Goal: Task Accomplishment & Management: Manage account settings

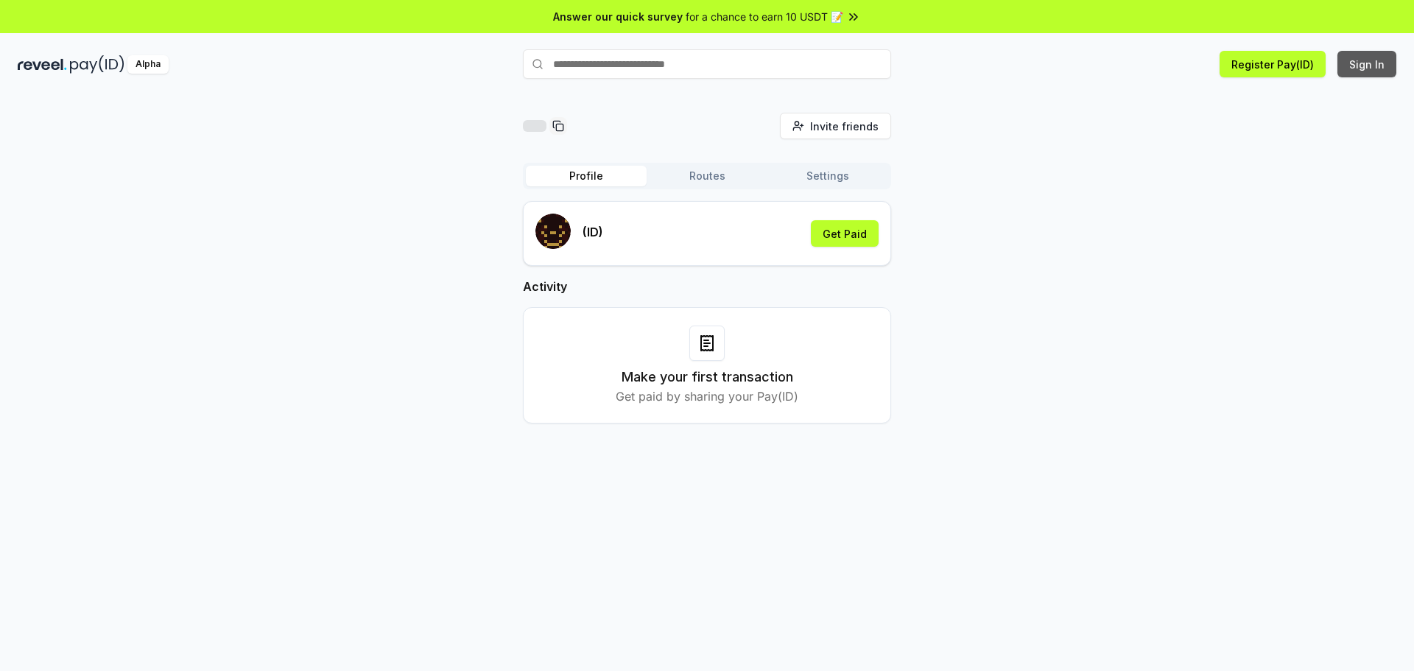
click at [1376, 63] on button "Sign In" at bounding box center [1366, 64] width 59 height 27
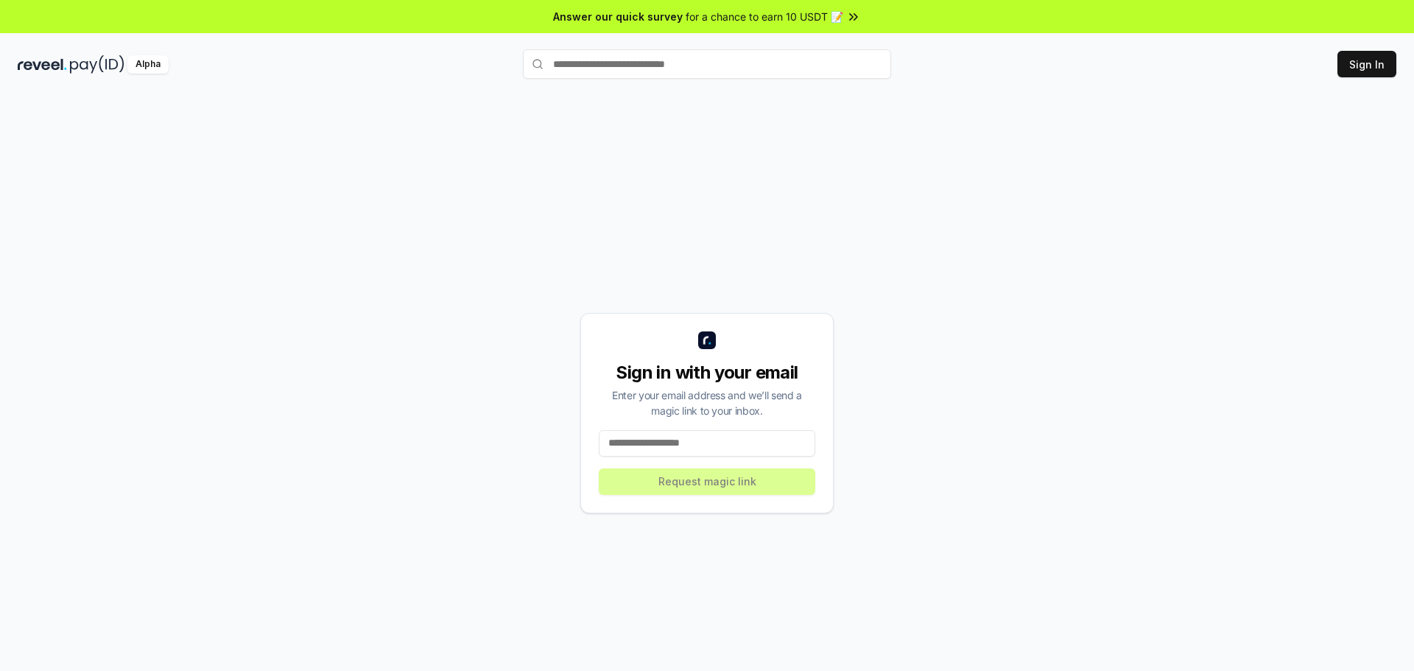
click at [727, 438] on input at bounding box center [707, 443] width 216 height 27
type input "*"
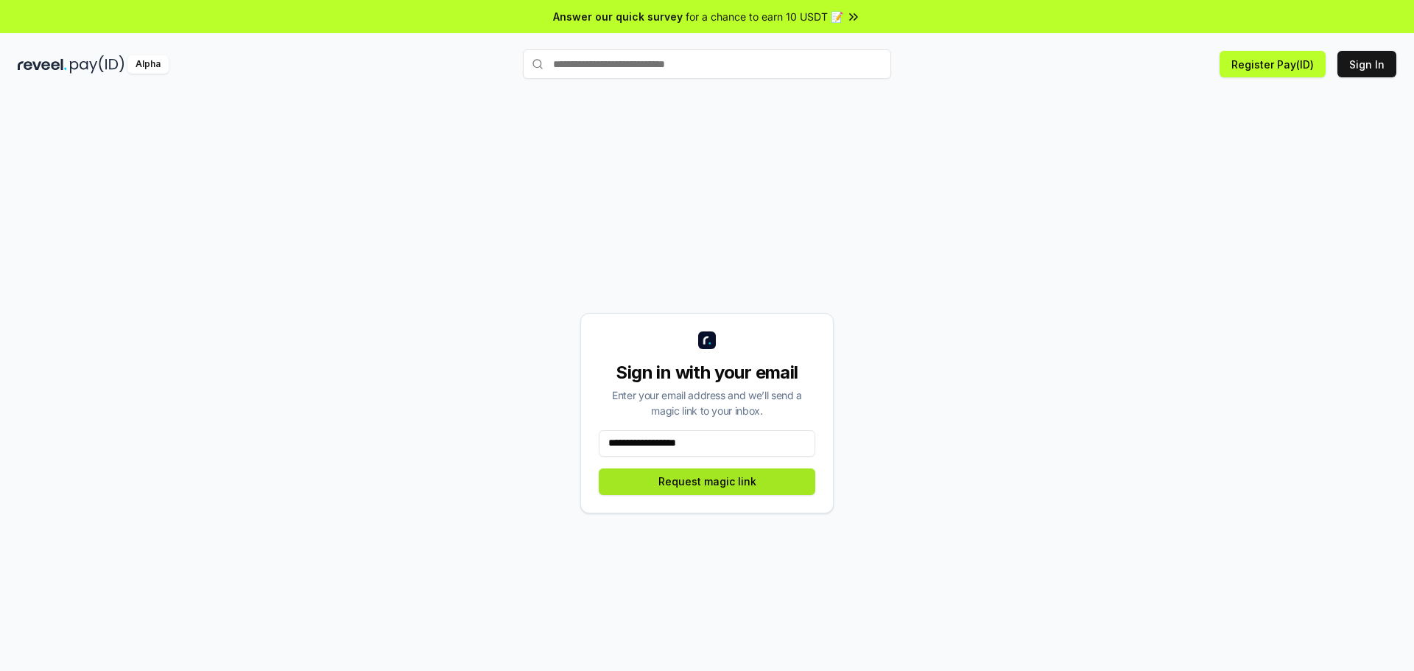
type input "**********"
click at [707, 484] on button "Request magic link" at bounding box center [707, 481] width 216 height 27
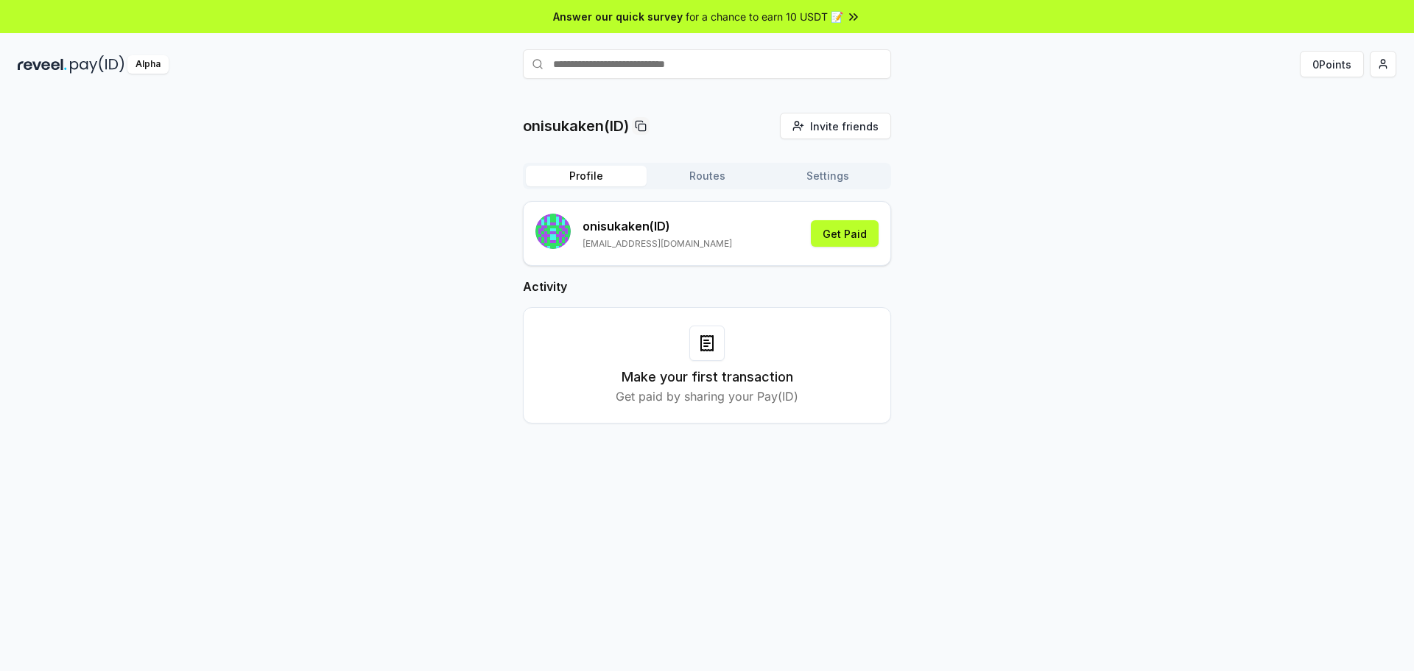
click at [709, 343] on icon at bounding box center [707, 343] width 6 height 0
click at [710, 398] on p "Get paid by sharing your Pay(ID)" at bounding box center [706, 396] width 183 height 18
drag, startPoint x: 713, startPoint y: 398, endPoint x: 677, endPoint y: 399, distance: 36.1
click at [713, 398] on p "Get paid by sharing your Pay(ID)" at bounding box center [706, 396] width 183 height 18
drag, startPoint x: 713, startPoint y: 400, endPoint x: 829, endPoint y: 400, distance: 115.6
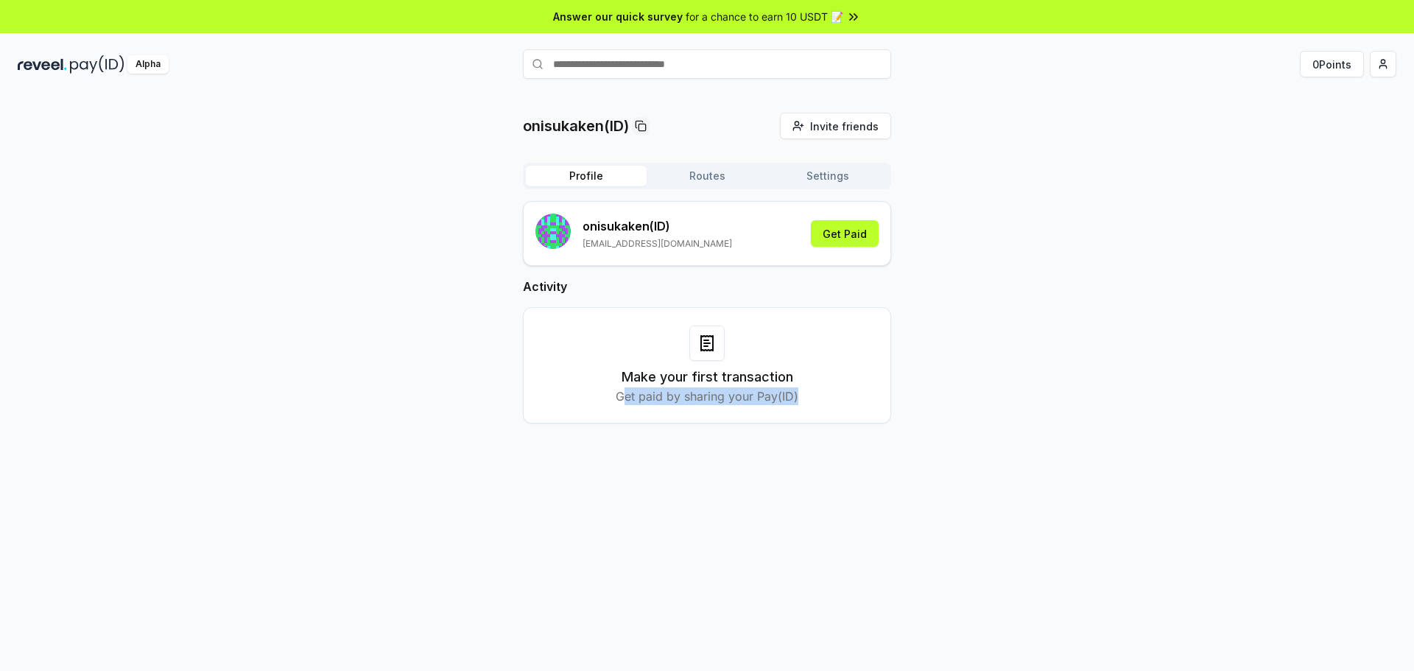
click at [807, 400] on div "Make your first transaction Get paid by sharing your Pay(ID)" at bounding box center [706, 365] width 331 height 80
drag, startPoint x: 749, startPoint y: 414, endPoint x: 749, endPoint y: 448, distance: 33.9
click at [749, 415] on div "Make your first transaction Get paid by sharing your Pay(ID)" at bounding box center [707, 365] width 368 height 116
click at [782, 462] on div "onisukaken(ID) Invite friends Invite Profile Routes Settings onisukaken (ID) [E…" at bounding box center [707, 397] width 1414 height 629
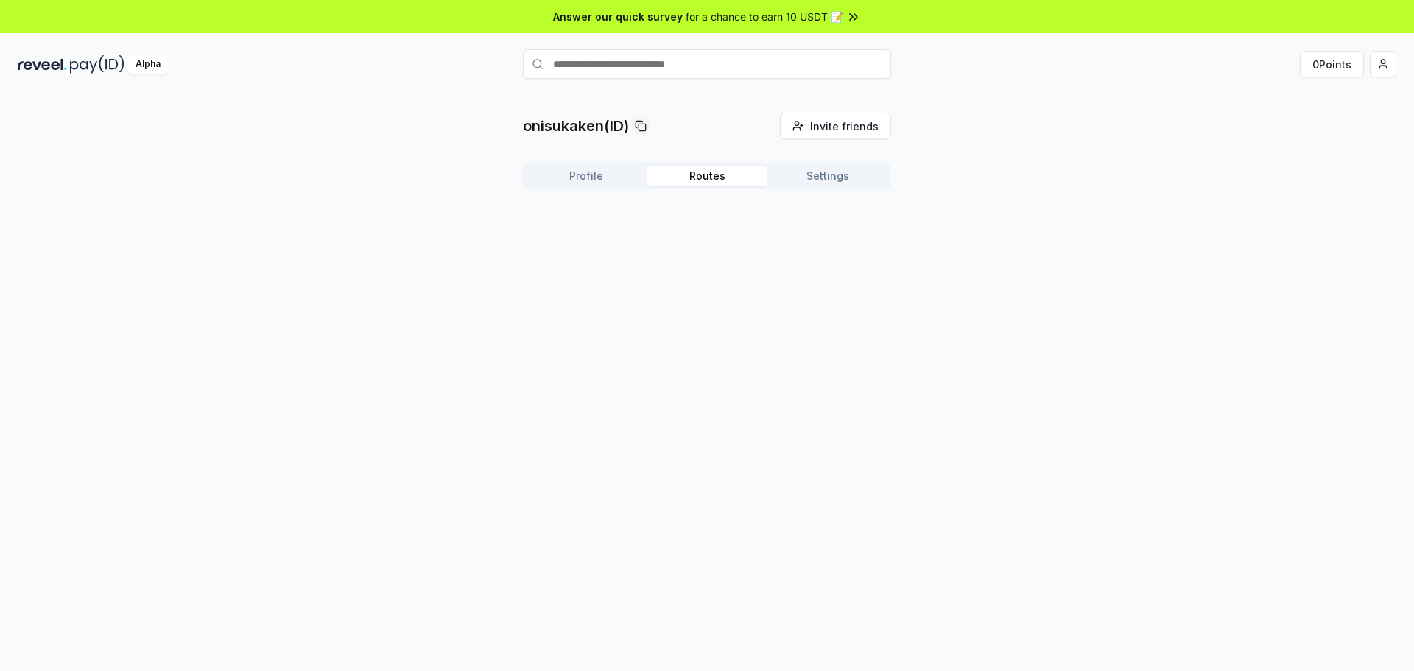
click at [711, 178] on button "Routes" at bounding box center [706, 176] width 121 height 21
click at [831, 174] on button "Settings" at bounding box center [827, 176] width 121 height 21
click at [732, 174] on button "Routes" at bounding box center [706, 176] width 121 height 21
click at [839, 214] on button "Create Route" at bounding box center [845, 214] width 91 height 27
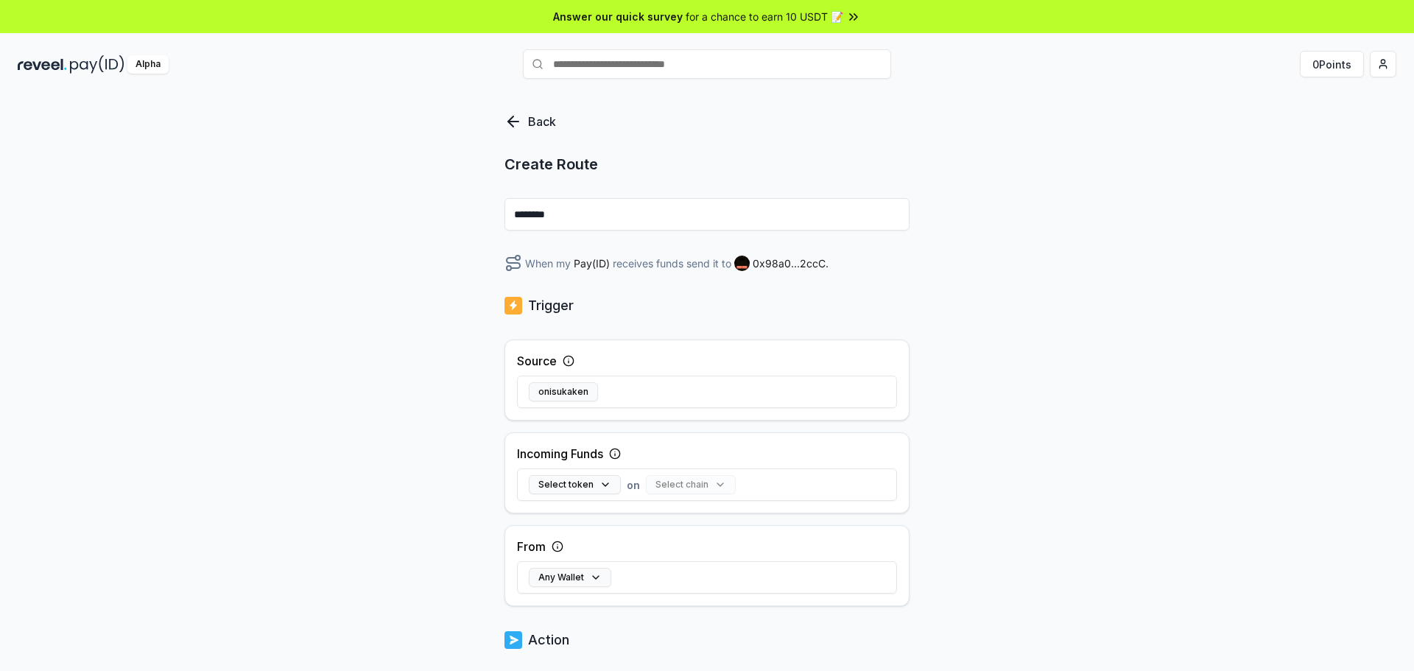
click at [586, 213] on input "********" at bounding box center [706, 214] width 405 height 32
click at [516, 124] on icon at bounding box center [513, 122] width 18 height 18
